Goal: Information Seeking & Learning: Learn about a topic

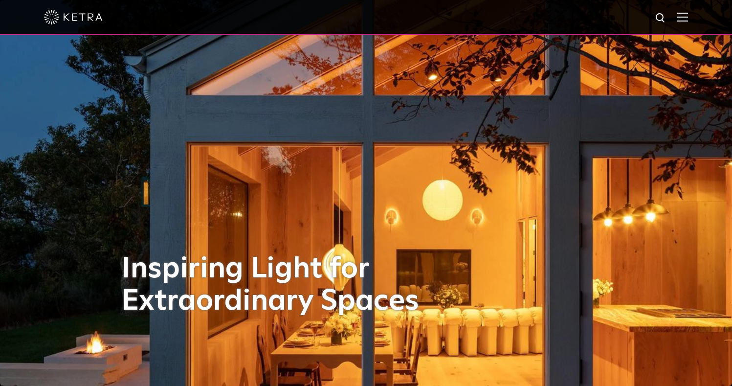
click at [688, 20] on img at bounding box center [682, 16] width 11 height 9
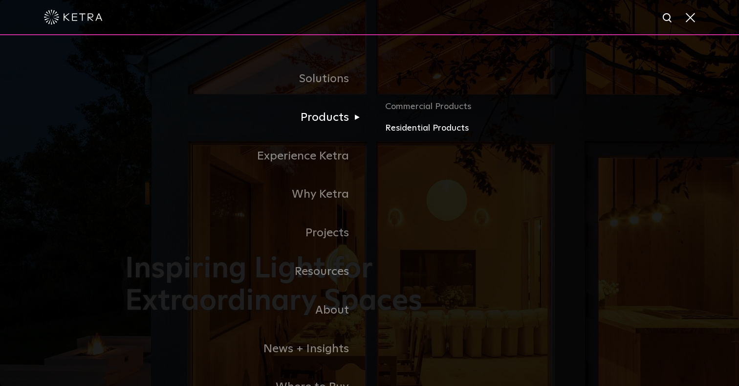
click at [419, 130] on link "Residential Products" at bounding box center [499, 128] width 229 height 14
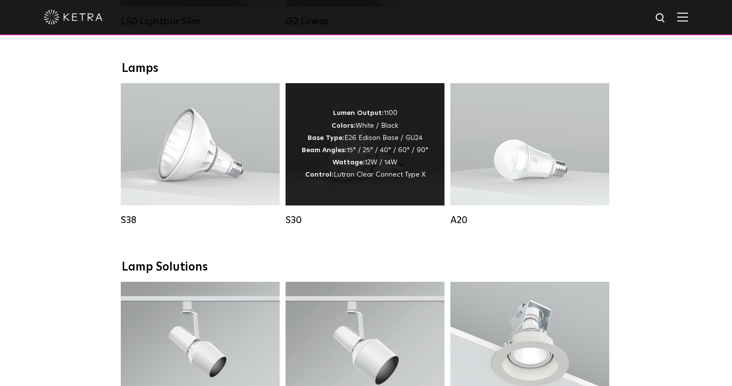
scroll to position [530, 0]
click at [341, 186] on div "Lumen Output: 1100 Colors: White / Black Base Type: E26 Edison Base / GU24 Beam…" at bounding box center [365, 144] width 159 height 122
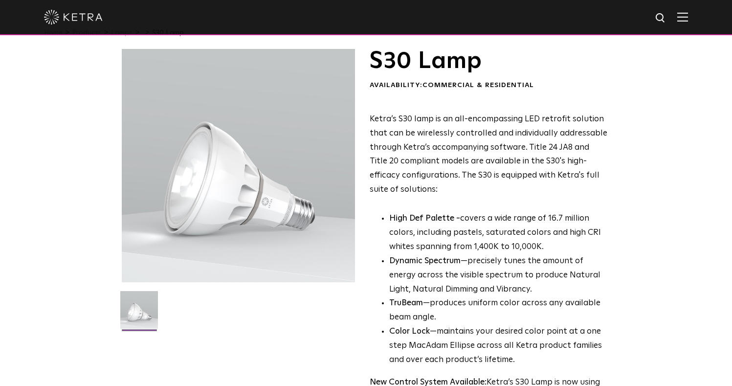
scroll to position [22, 0]
